Goal: Transaction & Acquisition: Obtain resource

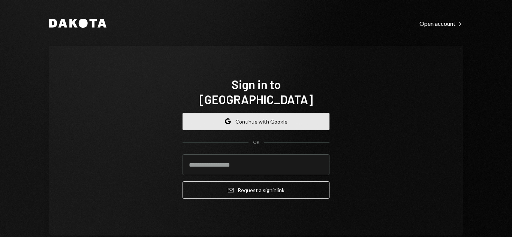
click at [242, 117] on button "Google Continue with Google" at bounding box center [256, 122] width 147 height 18
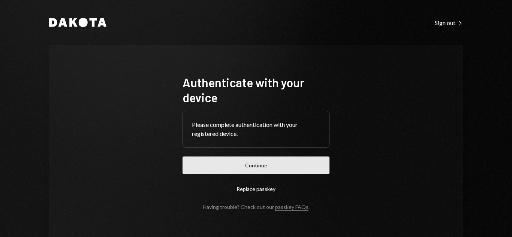
click at [212, 162] on button "Continue" at bounding box center [256, 166] width 147 height 18
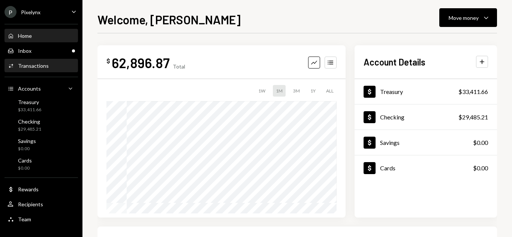
click at [33, 66] on div "Transactions" at bounding box center [33, 66] width 31 height 6
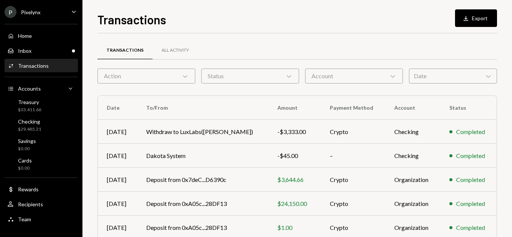
click at [428, 80] on div "Date Chevron Down" at bounding box center [453, 76] width 88 height 15
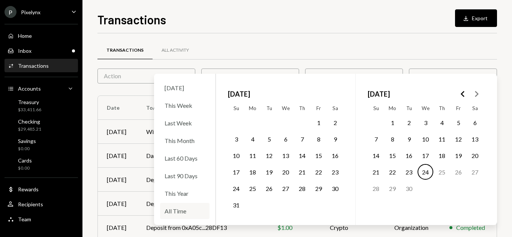
click at [171, 213] on div "All Time" at bounding box center [185, 211] width 50 height 16
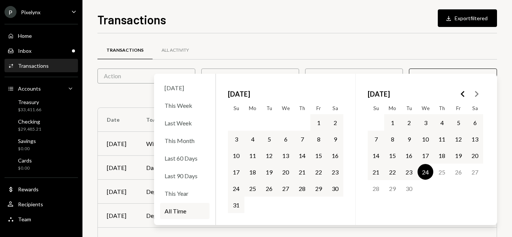
click at [420, 41] on div "Transactions All Activity" at bounding box center [298, 50] width 400 height 19
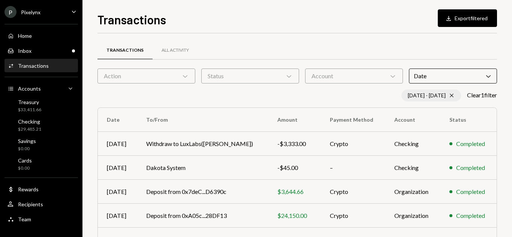
click at [442, 93] on div "[DATE] - [DATE] Cross" at bounding box center [432, 96] width 60 height 12
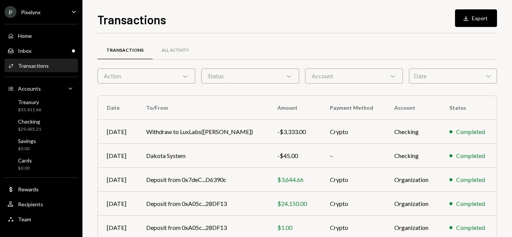
click at [428, 71] on div "Date Chevron Down" at bounding box center [453, 76] width 88 height 15
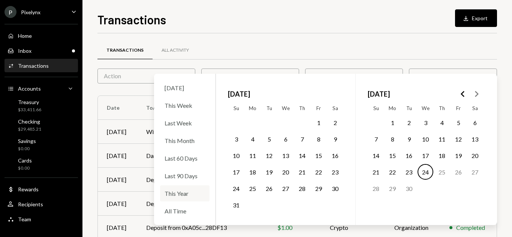
click at [173, 194] on div "This Year" at bounding box center [185, 194] width 50 height 16
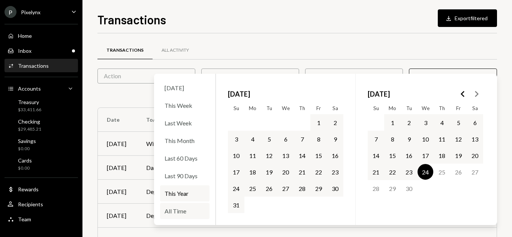
click at [178, 213] on div "All Time" at bounding box center [185, 211] width 50 height 16
click at [235, 210] on button "31" at bounding box center [236, 205] width 16 height 16
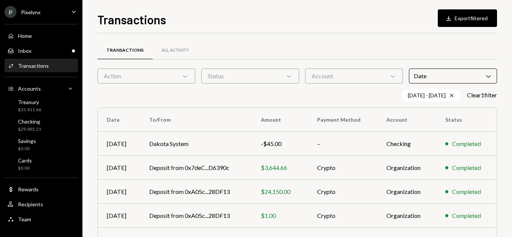
click at [424, 57] on div "Transactions All Activity" at bounding box center [298, 50] width 400 height 19
click at [335, 78] on div "Account Chevron Down" at bounding box center [354, 76] width 98 height 15
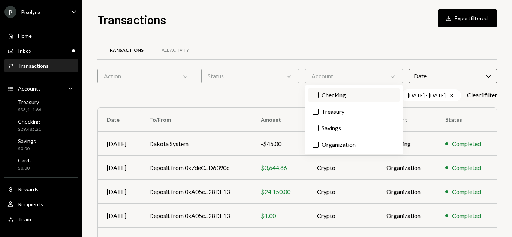
click at [335, 96] on label "Checking" at bounding box center [354, 96] width 92 height 14
click at [319, 96] on button "Checking" at bounding box center [316, 95] width 6 height 6
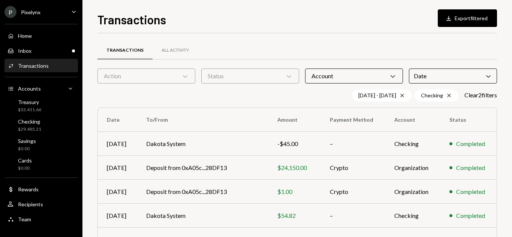
click at [337, 48] on div "Transactions All Activity" at bounding box center [298, 50] width 400 height 19
click at [264, 71] on div "Status Chevron Down" at bounding box center [250, 76] width 98 height 15
click at [219, 101] on label "Completed" at bounding box center [250, 96] width 92 height 14
click at [215, 98] on button "Completed" at bounding box center [212, 95] width 6 height 6
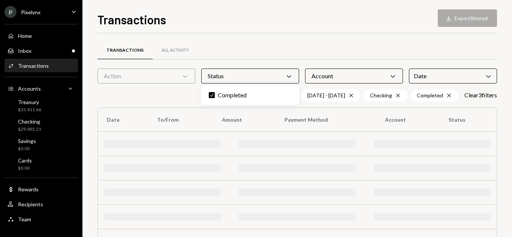
click at [146, 79] on div "Action Chevron Down" at bounding box center [147, 76] width 98 height 15
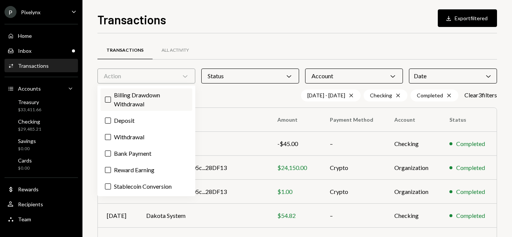
click at [146, 104] on label "Billing Drawdown Withdrawal" at bounding box center [147, 100] width 92 height 23
click at [111, 103] on button "Billing Drawdown Withdrawal" at bounding box center [108, 100] width 6 height 6
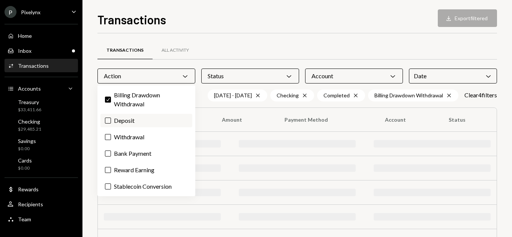
click at [143, 120] on label "Deposit" at bounding box center [147, 121] width 92 height 14
click at [111, 120] on button "Deposit" at bounding box center [108, 121] width 6 height 6
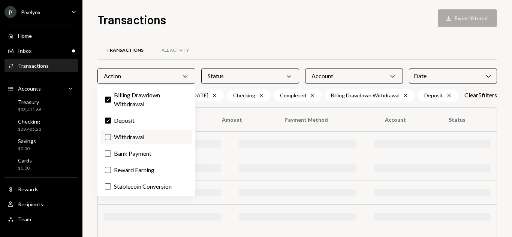
click at [146, 142] on label "Withdrawal" at bounding box center [147, 138] width 92 height 14
click at [111, 140] on button "Withdrawal" at bounding box center [108, 137] width 6 height 6
click at [150, 151] on label "Bank Payment" at bounding box center [147, 154] width 92 height 14
click at [111, 151] on button "Bank Payment" at bounding box center [108, 154] width 6 height 6
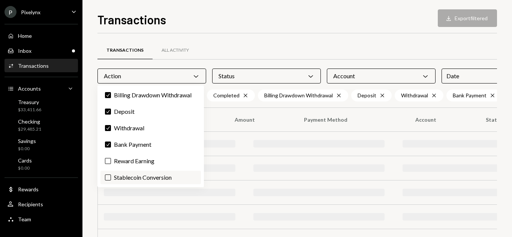
drag, startPoint x: 146, startPoint y: 159, endPoint x: 152, endPoint y: 177, distance: 19.8
click at [146, 159] on label "Reward Earning" at bounding box center [151, 162] width 101 height 14
click at [111, 159] on button "Reward Earning" at bounding box center [108, 161] width 6 height 6
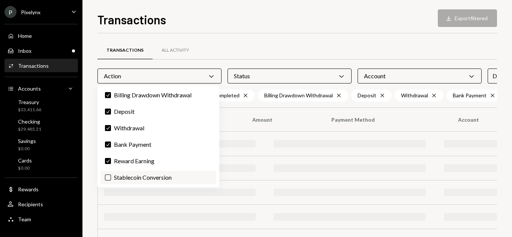
click at [152, 179] on label "Stablecoin Conversion" at bounding box center [159, 178] width 116 height 14
click at [111, 179] on button "Stablecoin Conversion" at bounding box center [108, 178] width 6 height 6
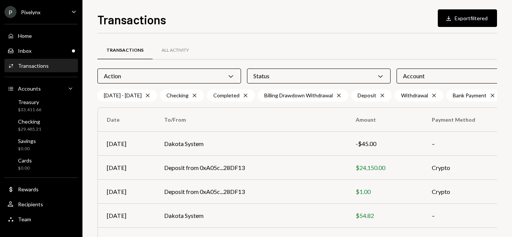
click at [371, 31] on div "Transactions Download Export filtered Transactions All Activity Action Chevron …" at bounding box center [298, 124] width 400 height 227
click at [452, 15] on div "Download" at bounding box center [450, 19] width 10 height 8
click at [47, 126] on div "Checking $29,485.21" at bounding box center [42, 126] width 68 height 14
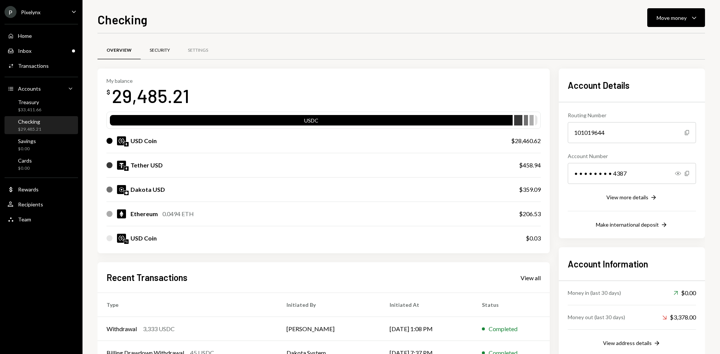
click at [161, 47] on div "Security" at bounding box center [160, 50] width 20 height 6
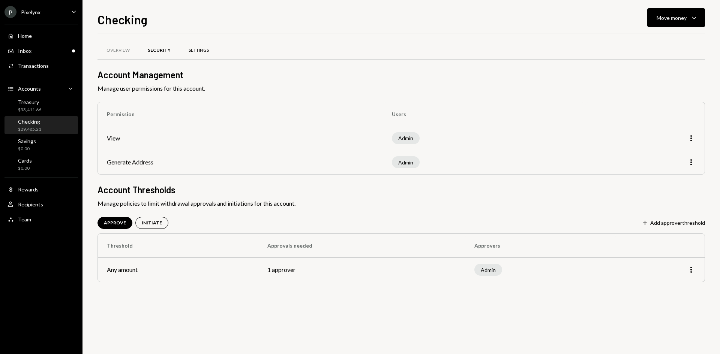
click at [201, 50] on div "Settings" at bounding box center [199, 50] width 20 height 6
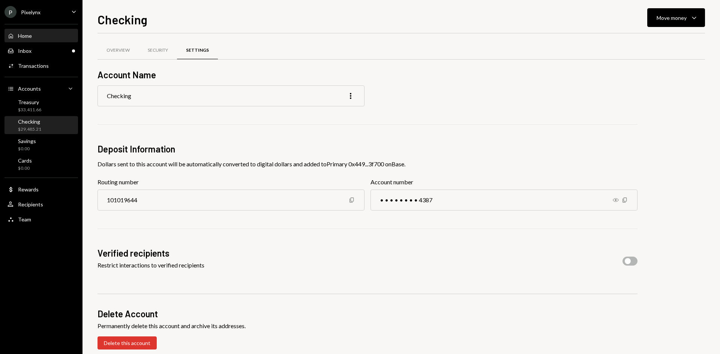
click at [42, 38] on div "Home Home" at bounding box center [42, 36] width 68 height 7
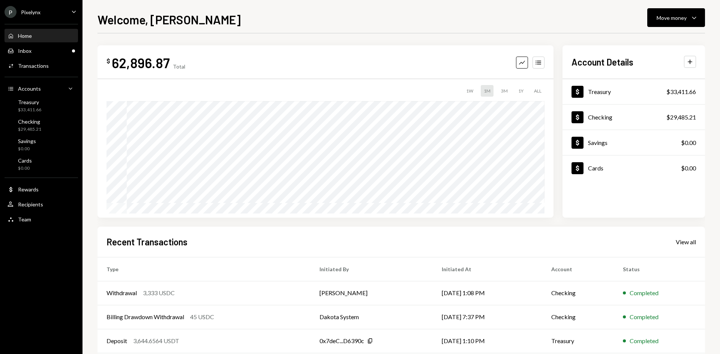
click at [49, 10] on div "P Pixelynx Caret Down" at bounding box center [41, 12] width 83 height 12
click at [233, 26] on div "Welcome, [PERSON_NAME] Move money Caret Down" at bounding box center [402, 19] width 608 height 17
click at [60, 52] on div "Inbox Inbox" at bounding box center [42, 51] width 68 height 7
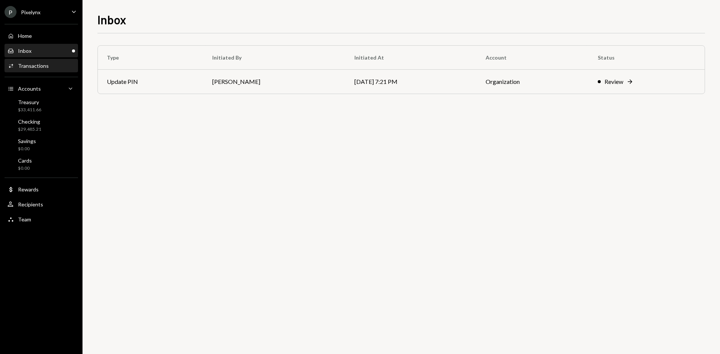
click at [52, 69] on div "Activities Transactions" at bounding box center [42, 66] width 68 height 7
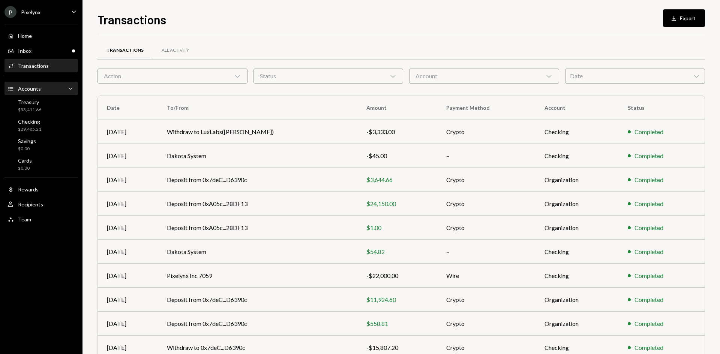
click at [46, 89] on div "Accounts Accounts Caret Down" at bounding box center [42, 89] width 68 height 8
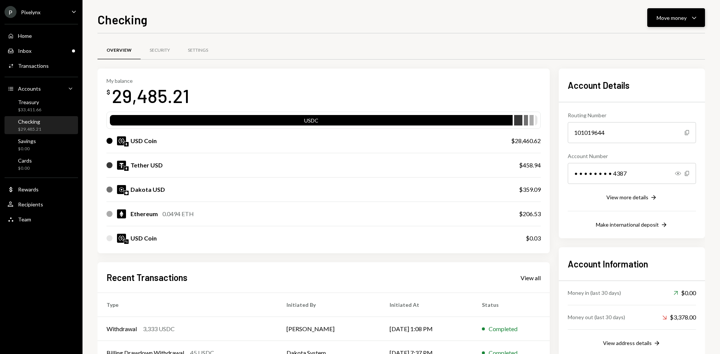
click at [680, 19] on div "Move money" at bounding box center [672, 18] width 30 height 8
click at [55, 20] on div "Home Home Inbox Inbox Activities Transactions Accounts Accounts Caret Down Trea…" at bounding box center [41, 124] width 83 height 208
click at [62, 10] on div "P Pixelynx Caret Down" at bounding box center [41, 12] width 83 height 12
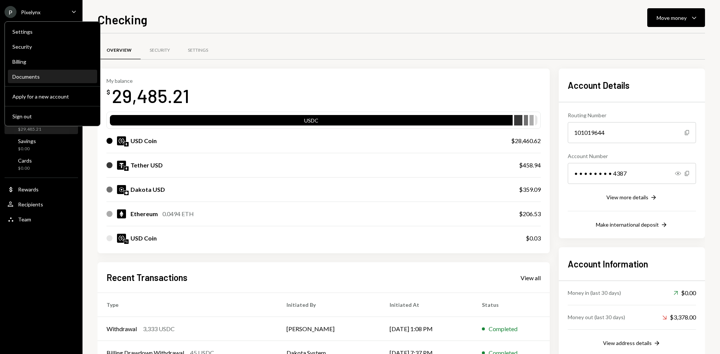
click at [34, 79] on div "Documents" at bounding box center [52, 77] width 80 height 6
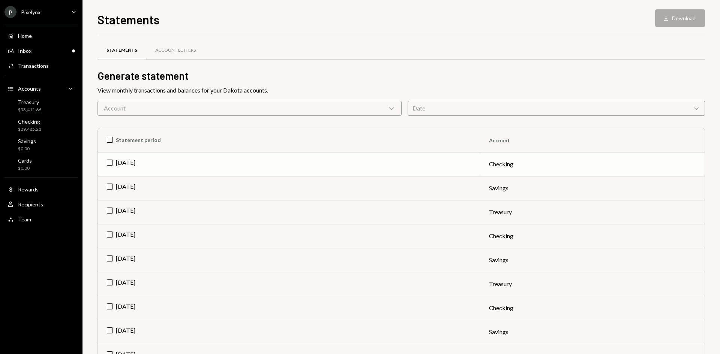
click at [109, 162] on td "Aug 2025" at bounding box center [289, 164] width 382 height 24
click at [111, 189] on td "Aug 2025" at bounding box center [289, 188] width 382 height 24
click at [108, 214] on td "Aug 2025" at bounding box center [289, 212] width 382 height 24
click at [673, 21] on button "Download Download (3)" at bounding box center [676, 18] width 57 height 18
